Goal: Task Accomplishment & Management: Use online tool/utility

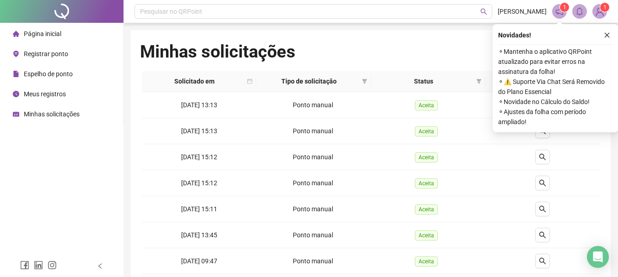
click at [61, 54] on span "Registrar ponto" at bounding box center [46, 53] width 44 height 7
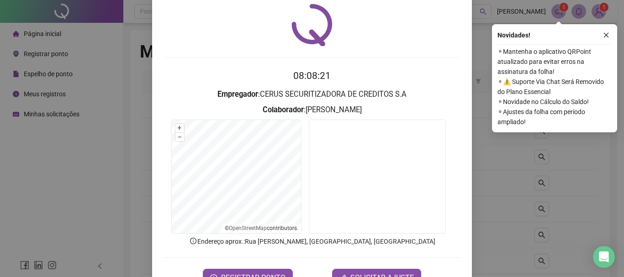
scroll to position [46, 0]
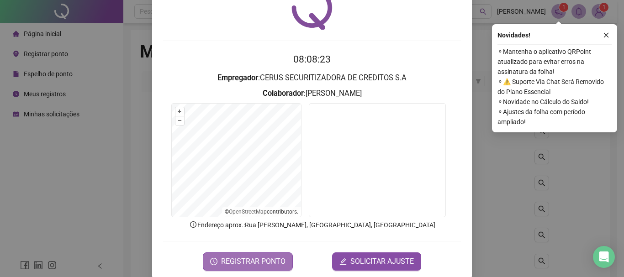
click at [256, 258] on span "REGISTRAR PONTO" at bounding box center [253, 261] width 64 height 11
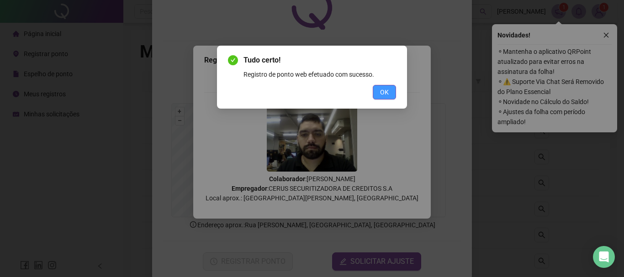
click at [394, 89] on button "OK" at bounding box center [384, 92] width 23 height 15
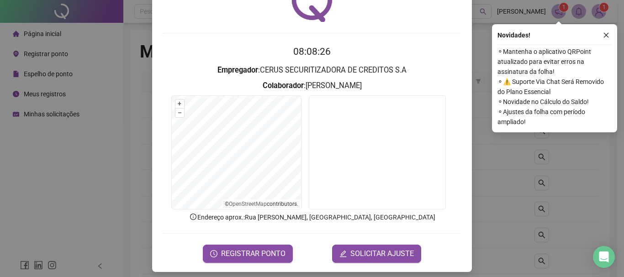
scroll to position [0, 0]
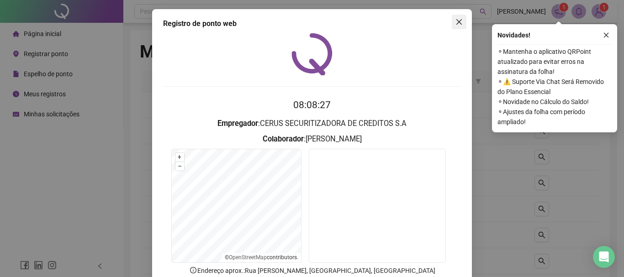
click at [460, 25] on span "Close" at bounding box center [459, 21] width 15 height 7
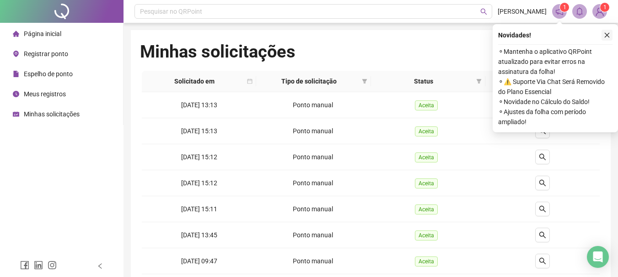
click at [605, 35] on icon "close" at bounding box center [606, 35] width 6 height 6
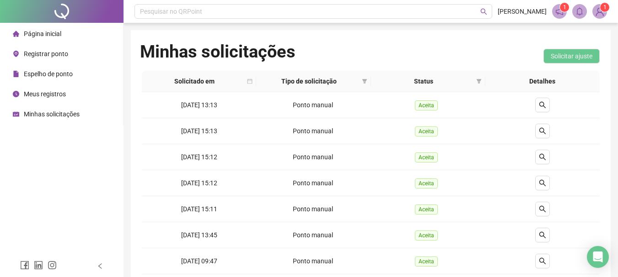
click at [56, 91] on span "Meus registros" at bounding box center [45, 94] width 42 height 7
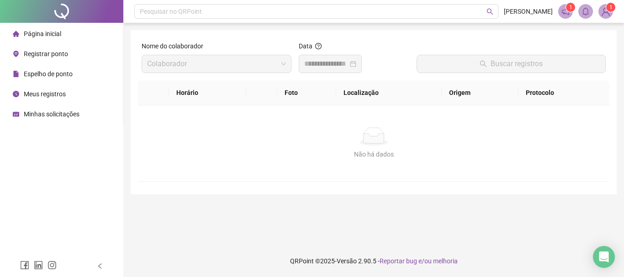
click at [341, 68] on input at bounding box center [326, 64] width 44 height 11
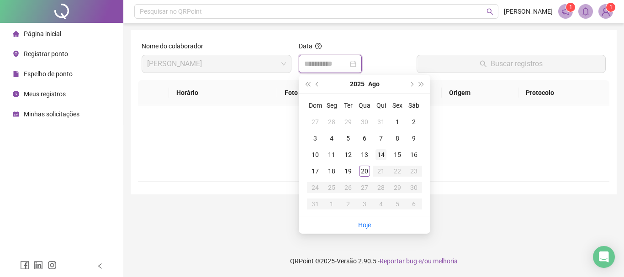
type input "**********"
click at [366, 169] on div "20" at bounding box center [364, 171] width 11 height 11
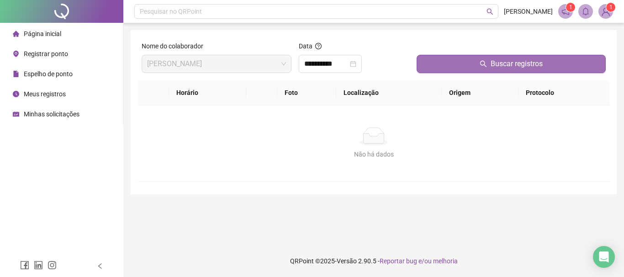
click at [472, 65] on button "Buscar registros" at bounding box center [511, 64] width 189 height 18
